Goal: Communication & Community: Share content

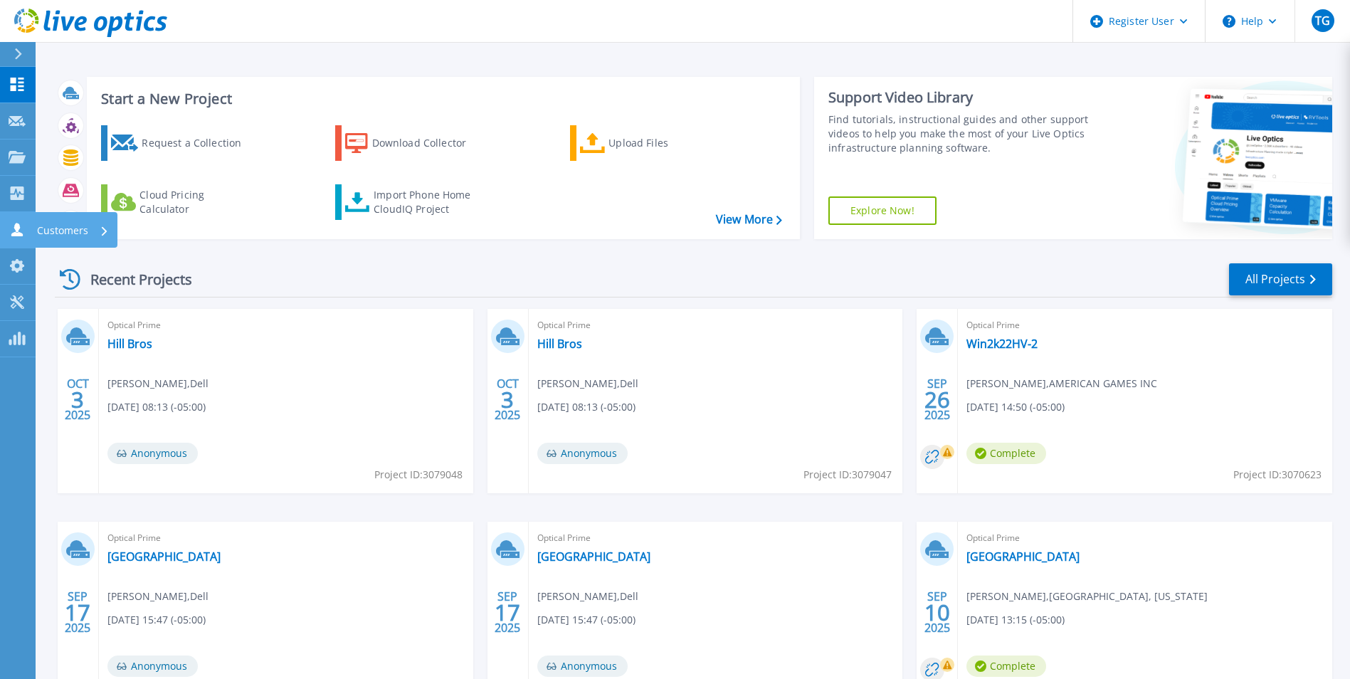
click at [19, 228] on icon at bounding box center [16, 230] width 11 height 14
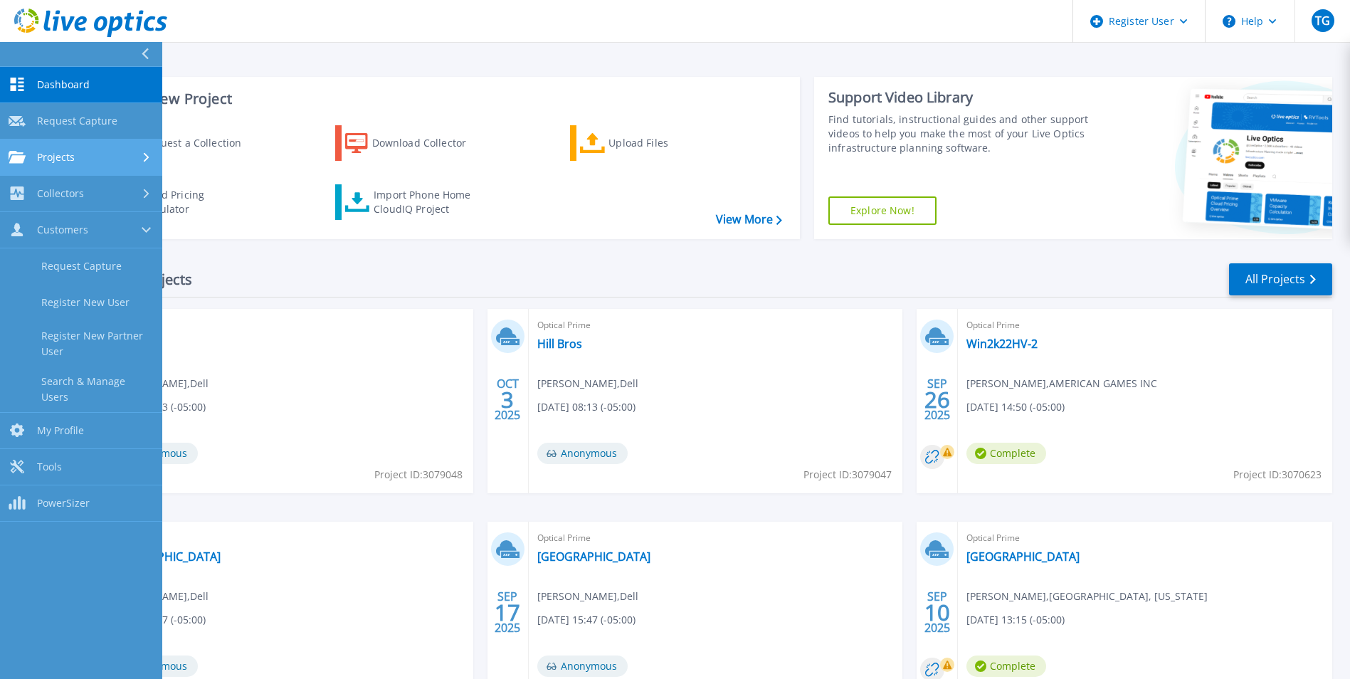
click at [68, 160] on span "Projects" at bounding box center [56, 157] width 38 height 13
click at [91, 157] on div "Projects" at bounding box center [81, 157] width 145 height 13
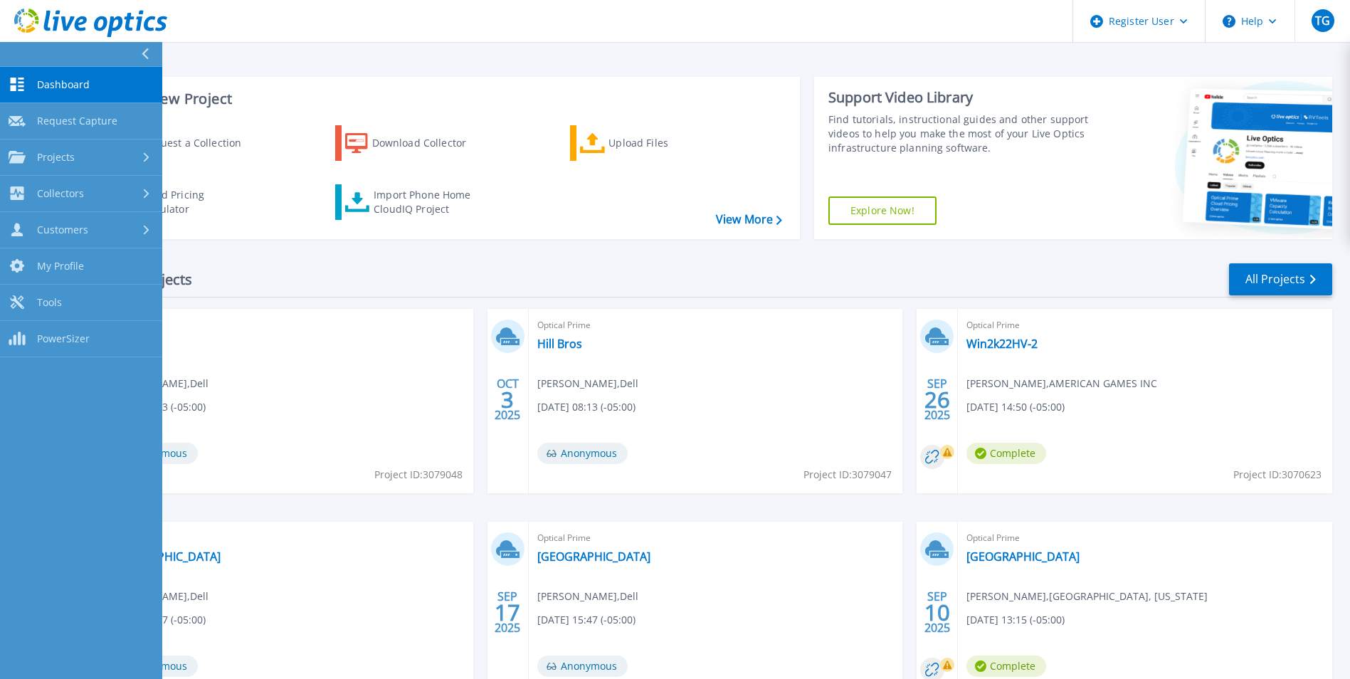
click at [233, 246] on div "Start a New Project Request a Collection Download Collector Upload Files Cloud …" at bounding box center [693, 157] width 1277 height 185
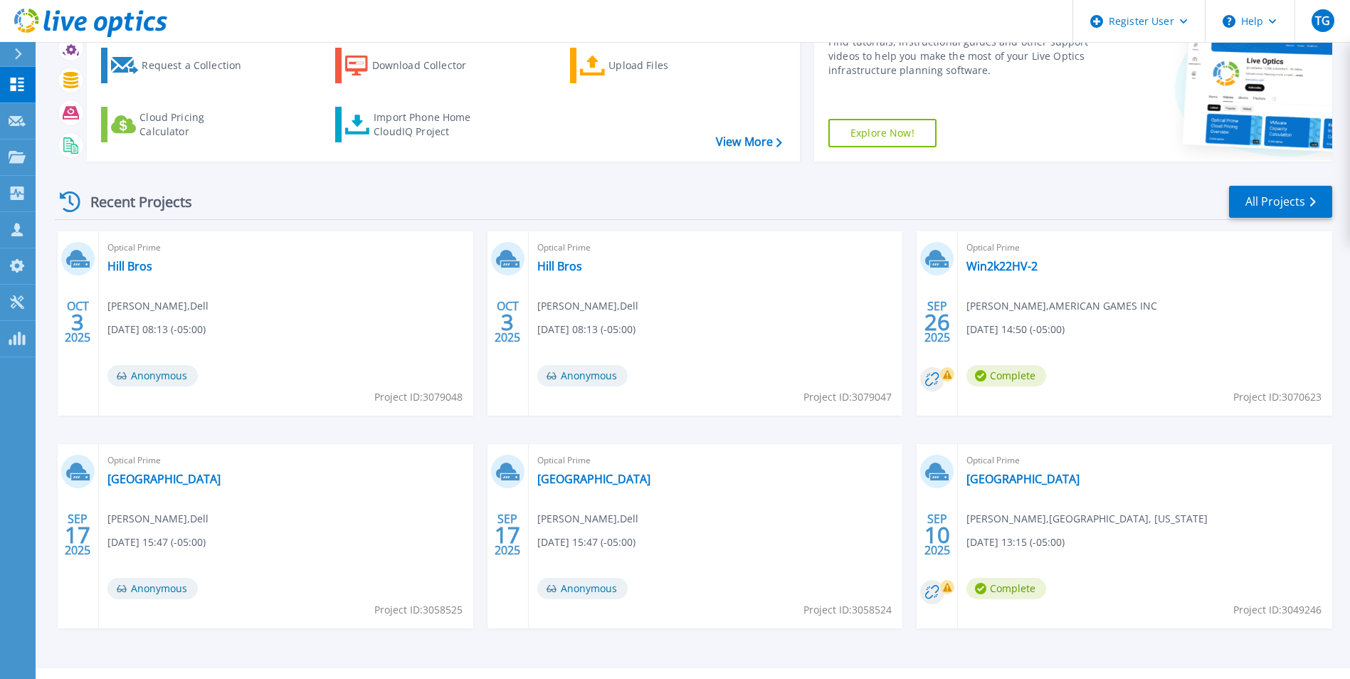
scroll to position [78, 0]
click at [991, 270] on link "Win2k22HV-2" at bounding box center [1001, 265] width 71 height 14
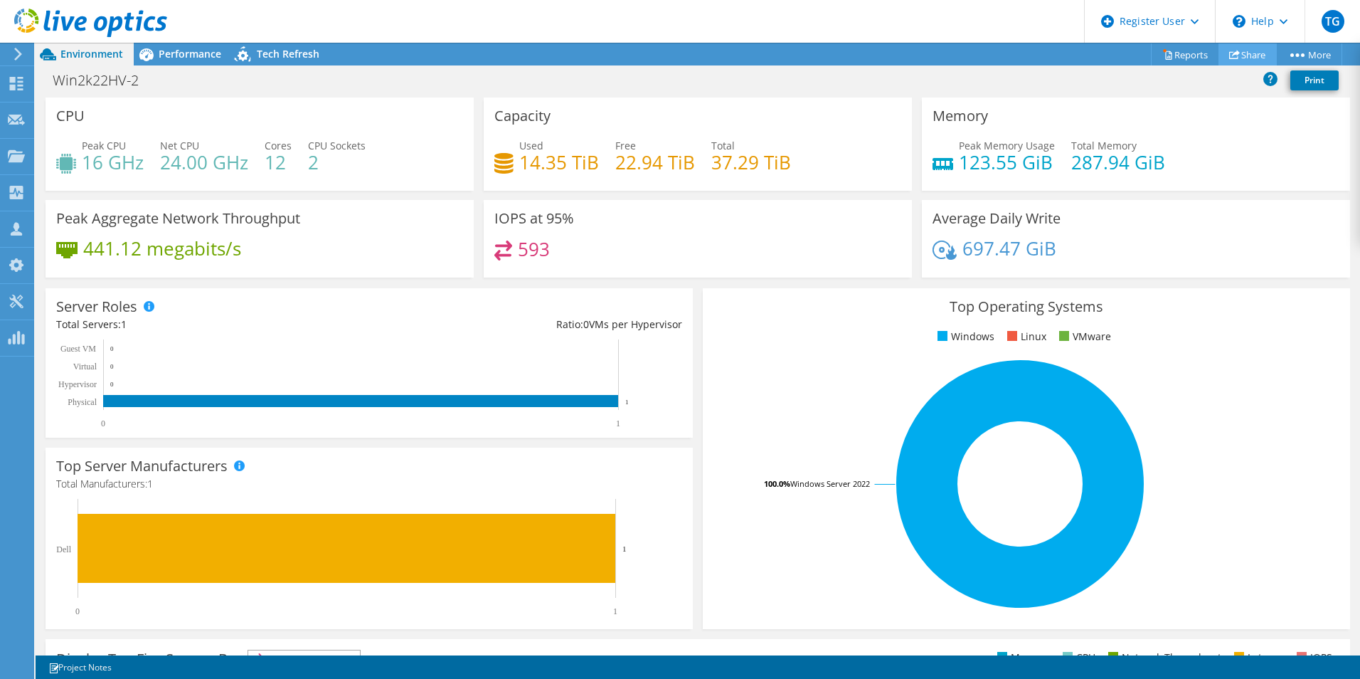
click at [1235, 52] on link "Share" at bounding box center [1248, 54] width 58 height 22
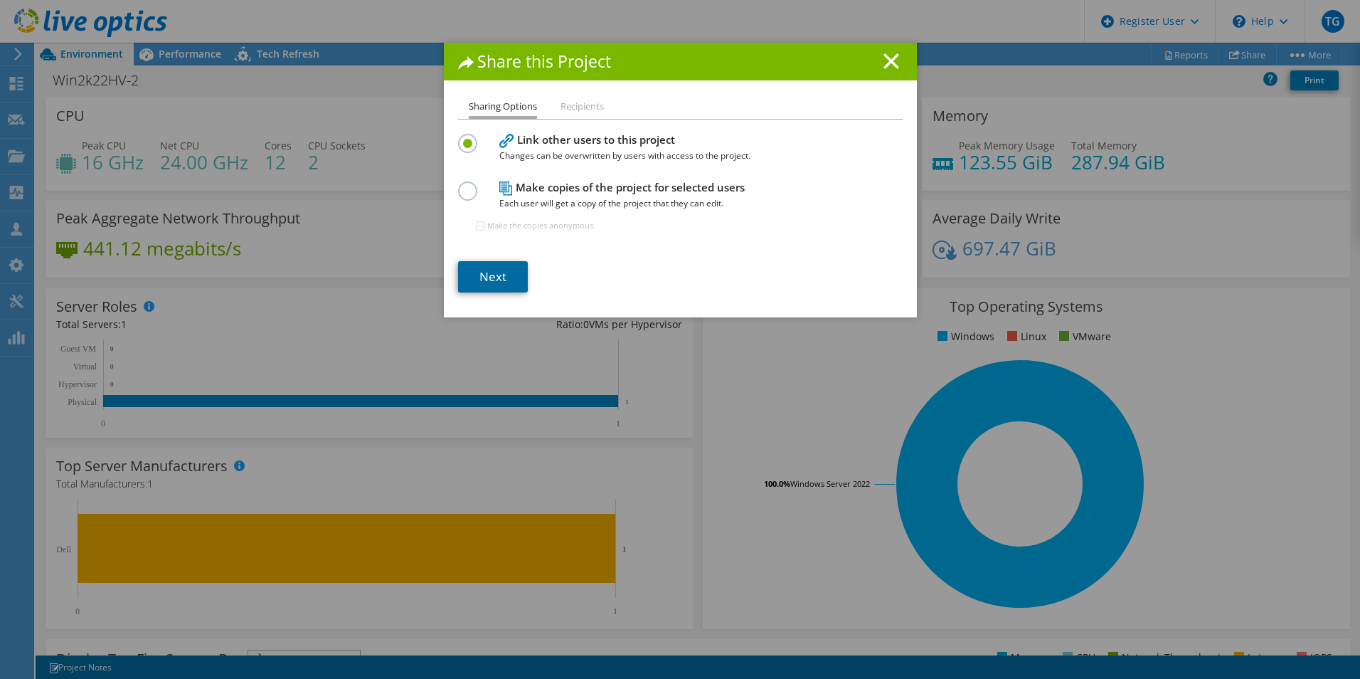
click at [500, 268] on link "Next" at bounding box center [493, 276] width 70 height 31
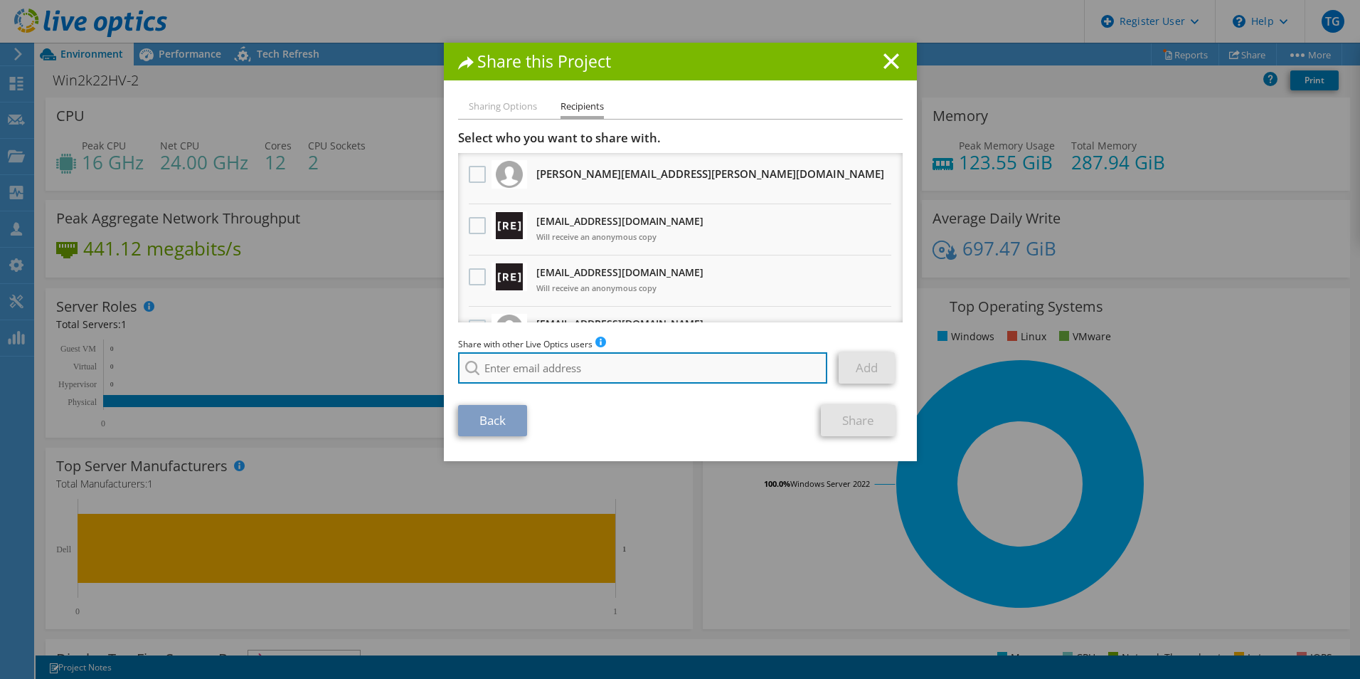
click at [573, 371] on input "search" at bounding box center [643, 367] width 370 height 31
paste input "ctauscher@redesign-group.com"
type input "ctauscher@redesign-group.com"
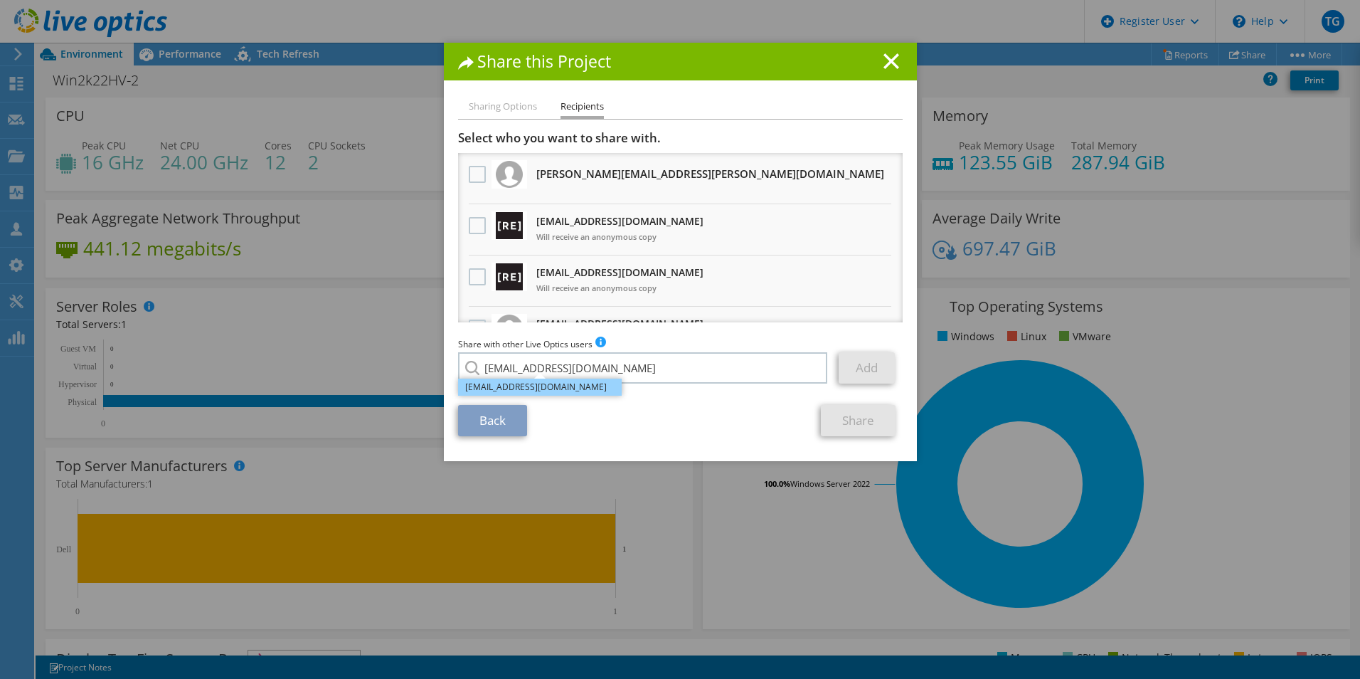
click at [525, 384] on li "ctauscher@redesign-group.com" at bounding box center [540, 387] width 164 height 17
click at [863, 360] on link "Add" at bounding box center [867, 367] width 56 height 31
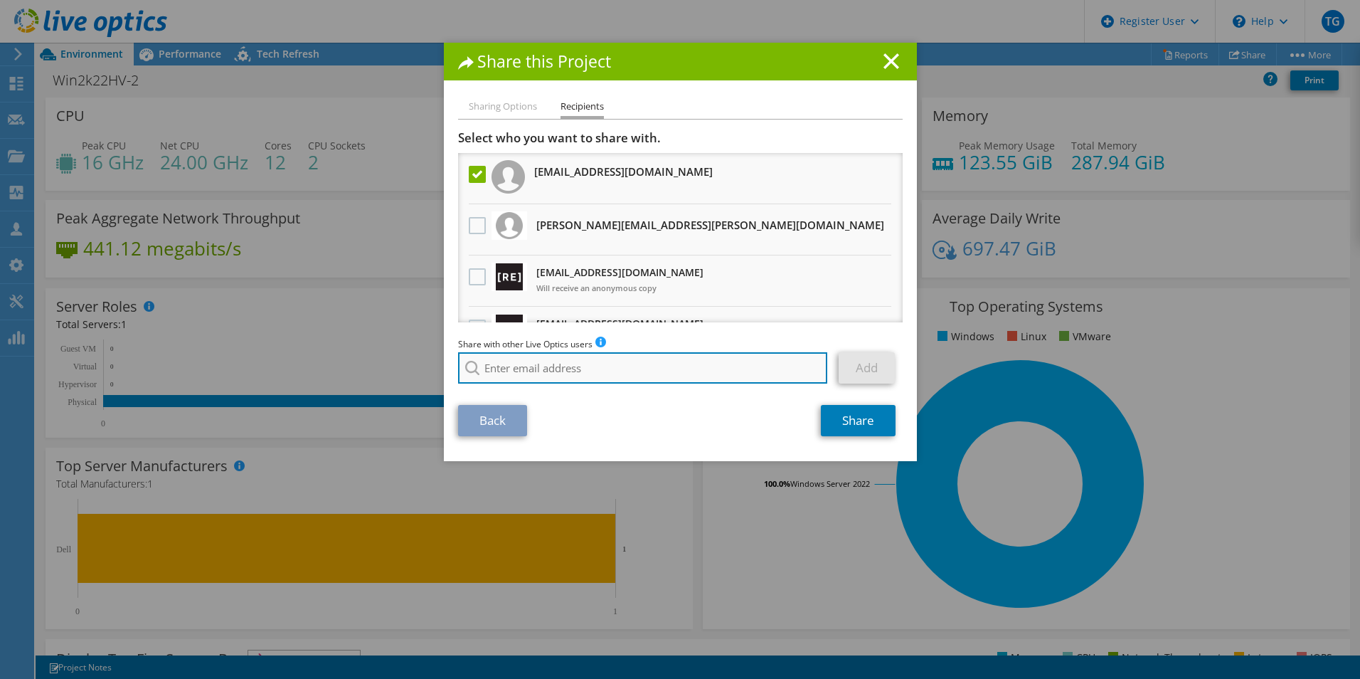
click at [667, 374] on input "search" at bounding box center [643, 367] width 370 height 31
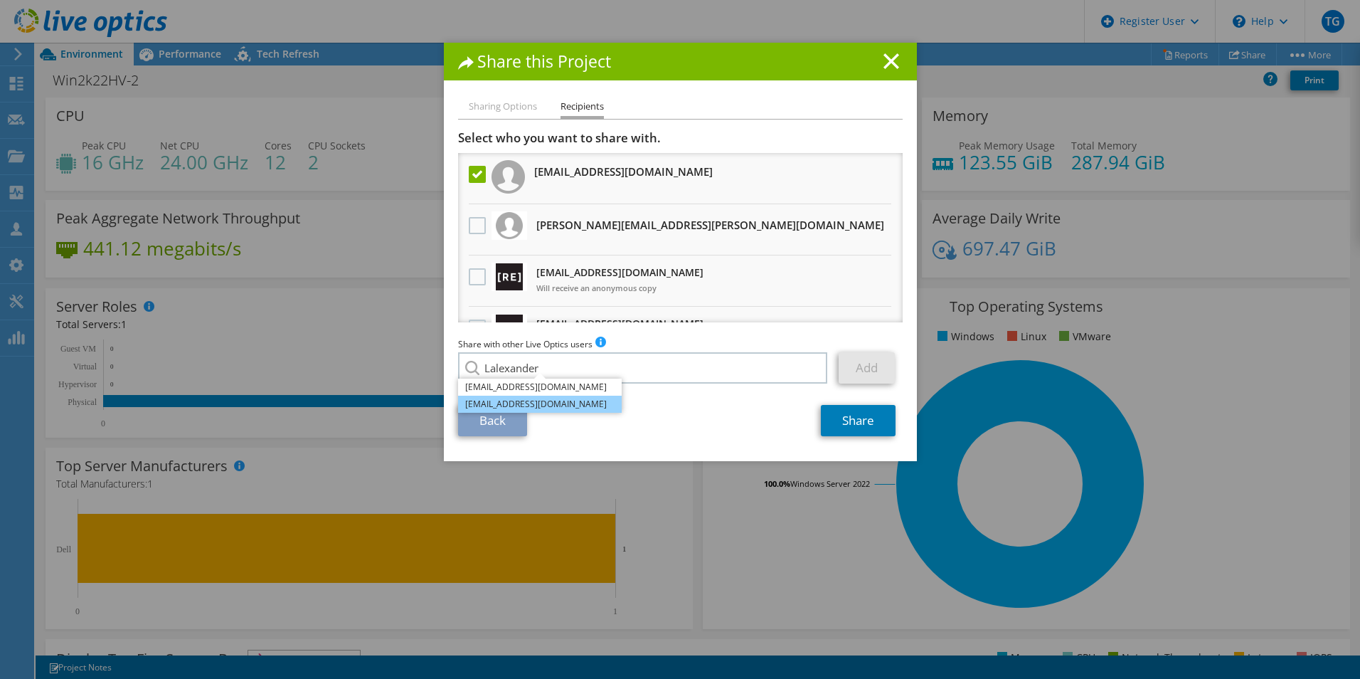
click at [541, 408] on li "lalexander@redesign-group.com" at bounding box center [540, 404] width 164 height 17
type input "lalexander@redesign-group.com"
click at [851, 369] on link "Add" at bounding box center [867, 367] width 56 height 31
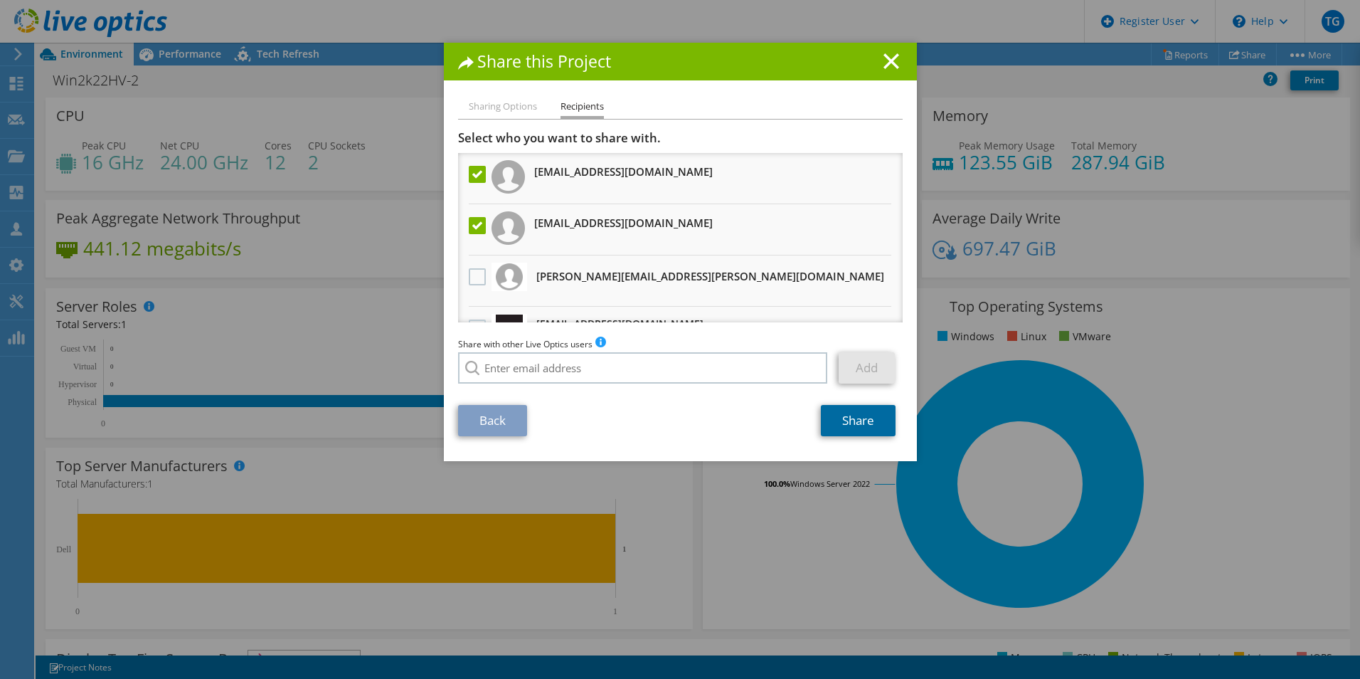
click at [852, 423] on link "Share" at bounding box center [858, 420] width 75 height 31
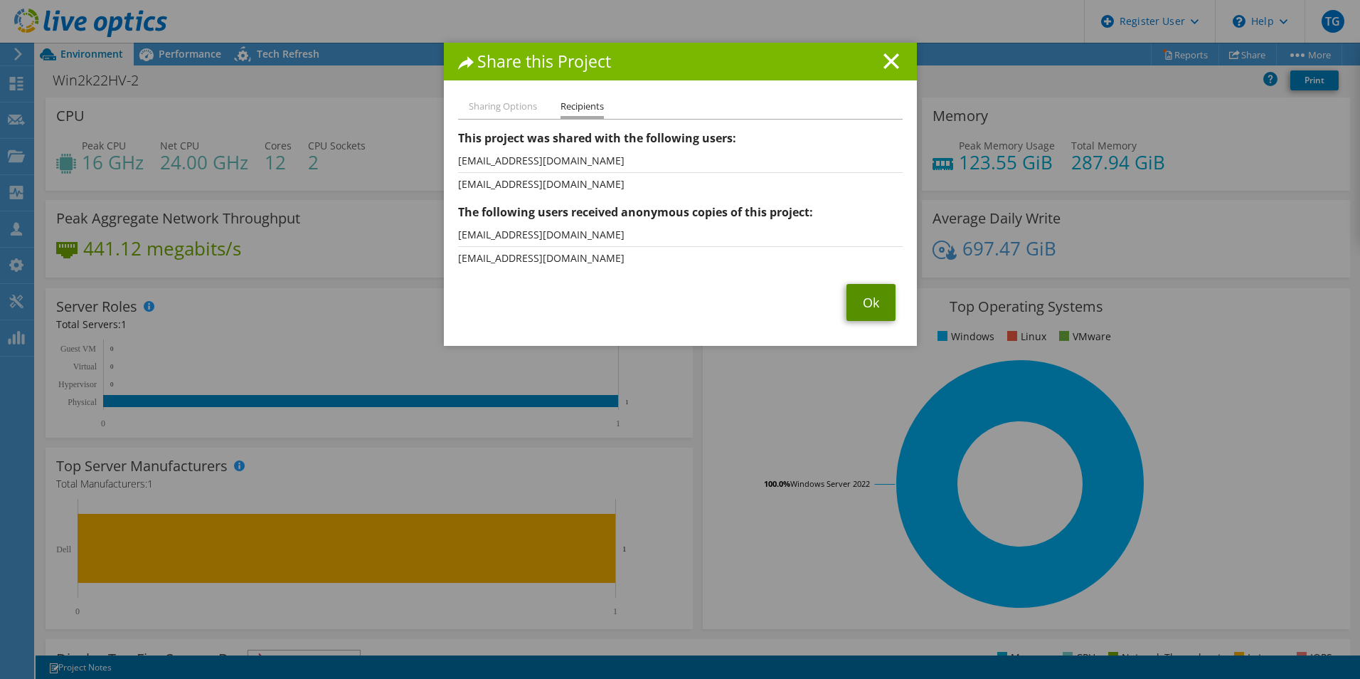
click at [867, 297] on link "Ok" at bounding box center [871, 302] width 49 height 37
